Goal: Task Accomplishment & Management: Manage account settings

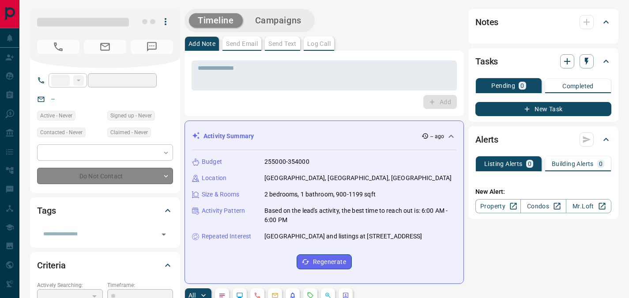
type input "**"
type input "**********"
type input "*"
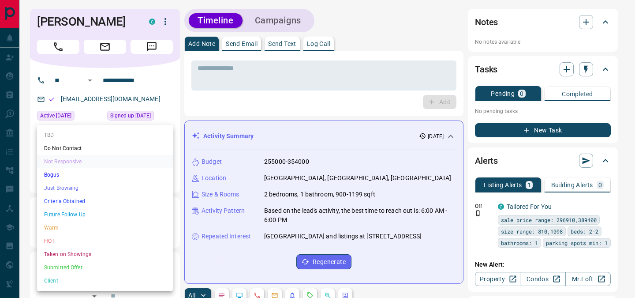
click at [27, 158] on div at bounding box center [317, 149] width 635 height 298
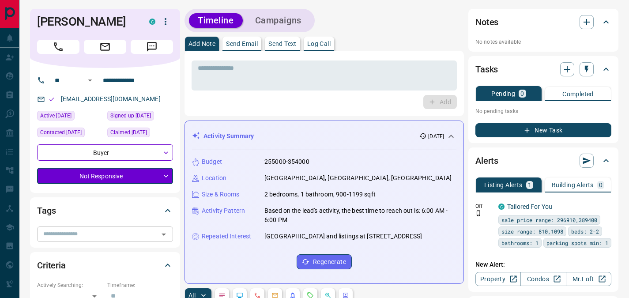
click at [152, 236] on input "text" at bounding box center [98, 234] width 116 height 10
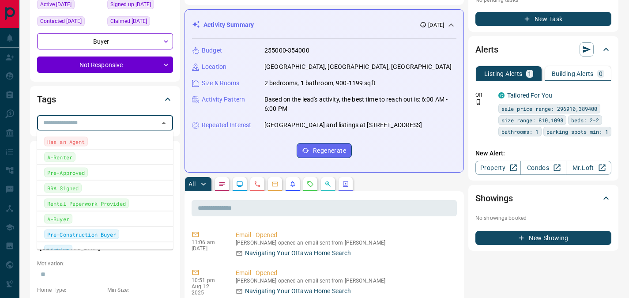
scroll to position [115, 0]
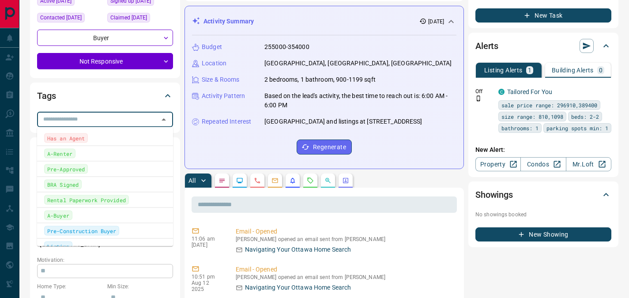
click at [38, 267] on input "text" at bounding box center [105, 271] width 136 height 14
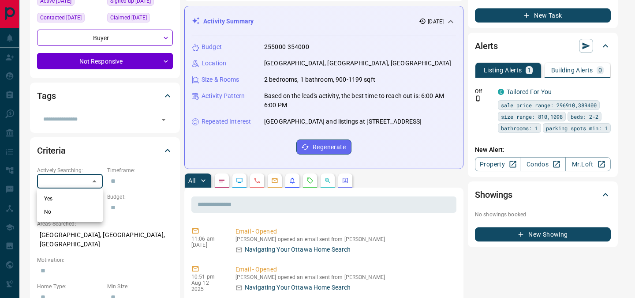
click at [52, 208] on li "No" at bounding box center [70, 211] width 66 height 13
type input "*"
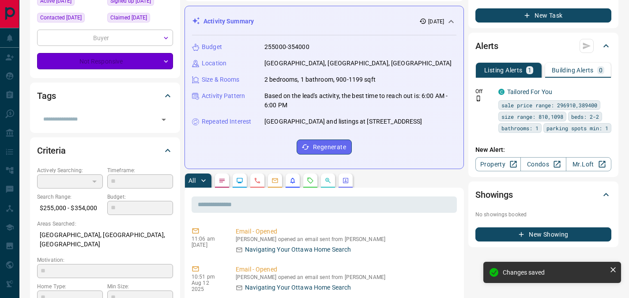
type input "*"
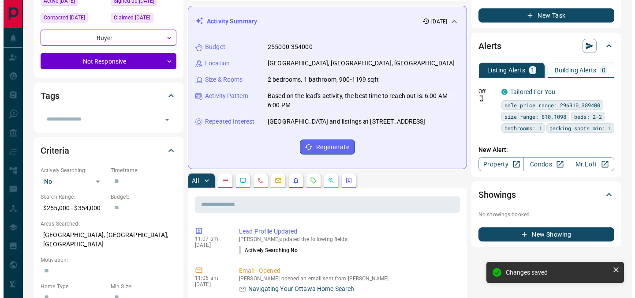
scroll to position [0, 0]
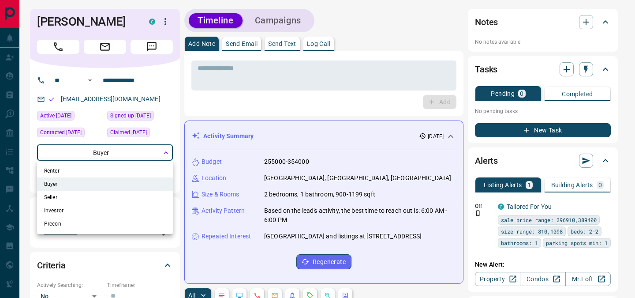
click at [89, 155] on div at bounding box center [317, 149] width 635 height 298
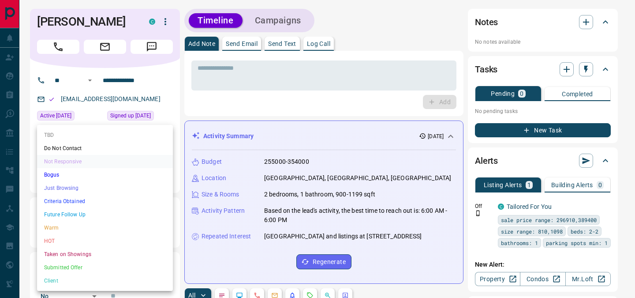
click at [180, 79] on div at bounding box center [317, 149] width 635 height 298
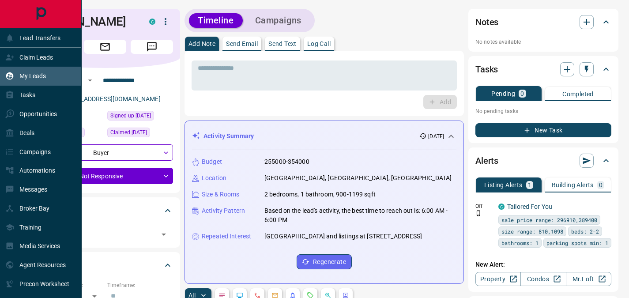
click at [29, 77] on p "My Leads" at bounding box center [32, 75] width 26 height 7
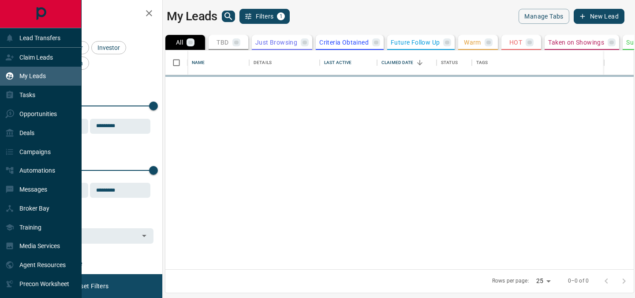
scroll to position [212, 462]
